Goal: Task Accomplishment & Management: Use online tool/utility

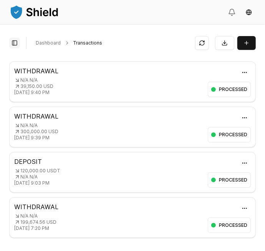
click at [12, 43] on button "Toggle Sidebar" at bounding box center [14, 43] width 11 height 11
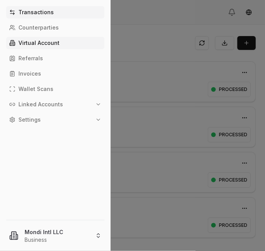
click at [29, 43] on p "Virtual Account" at bounding box center [38, 42] width 41 height 5
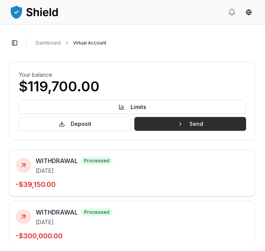
click at [216, 126] on button "Send" at bounding box center [190, 124] width 112 height 14
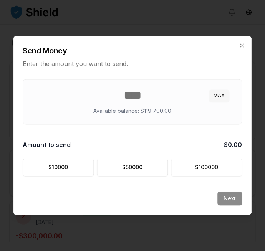
click at [224, 95] on button "MAX" at bounding box center [219, 96] width 20 height 12
type input "******"
click at [233, 199] on button "Next" at bounding box center [230, 199] width 25 height 14
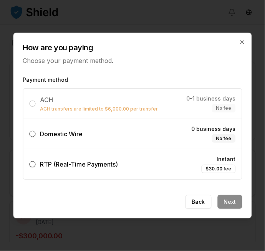
click at [206, 136] on div "0 business days No fee" at bounding box center [214, 134] width 44 height 18
click at [36, 136] on button "Domestic Wire 0 business days No fee" at bounding box center [33, 134] width 6 height 6
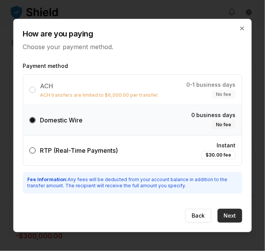
click at [234, 214] on button "Next" at bounding box center [230, 216] width 25 height 14
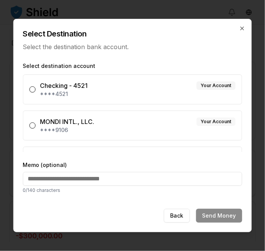
click at [213, 125] on div "Your Account" at bounding box center [216, 122] width 39 height 8
click at [36, 125] on button "MONDI INTL., LLC. Your Account ****9106" at bounding box center [33, 126] width 6 height 6
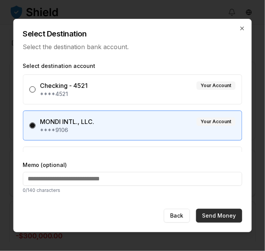
click at [231, 218] on button "Send Money" at bounding box center [219, 216] width 46 height 14
